Goal: Check status: Check status

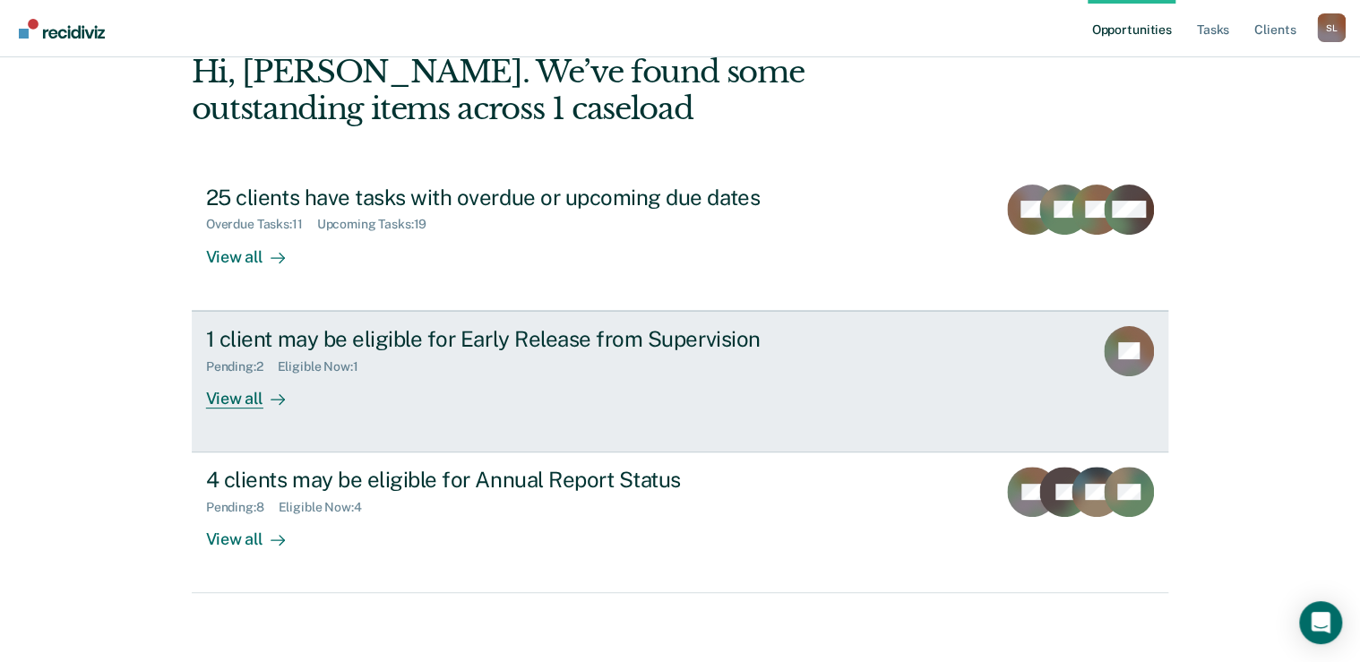
scroll to position [99, 0]
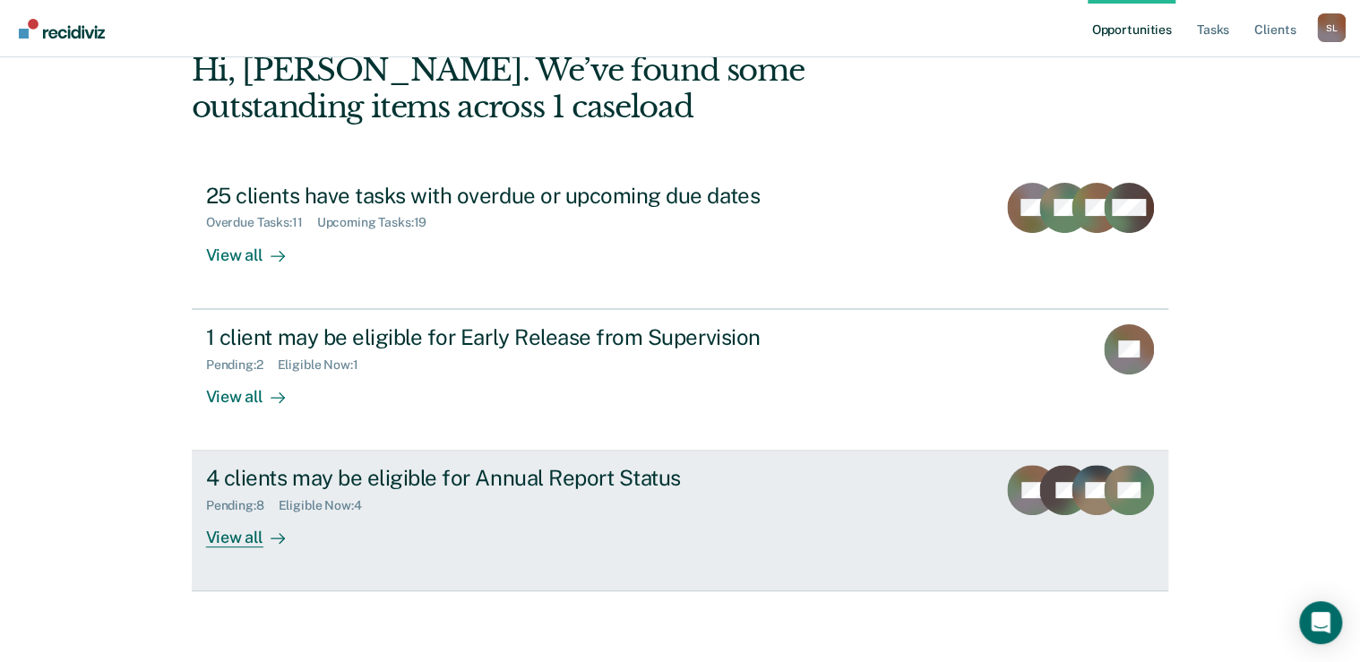
click at [606, 520] on div "4 clients may be eligible for Annual Report Status Pending : 8 Eligible Now : 4…" at bounding box center [542, 506] width 672 height 82
